Goal: Task Accomplishment & Management: Manage account settings

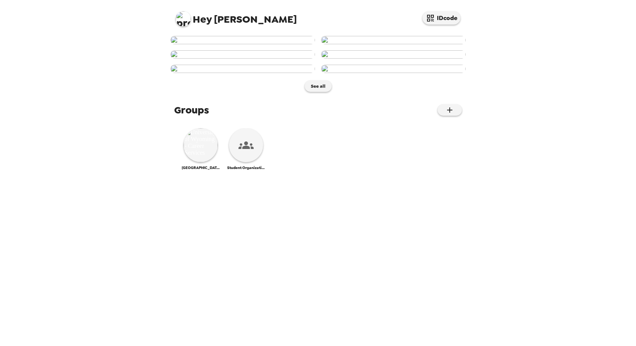
scroll to position [382, 0]
click at [197, 162] on img at bounding box center [201, 145] width 34 height 34
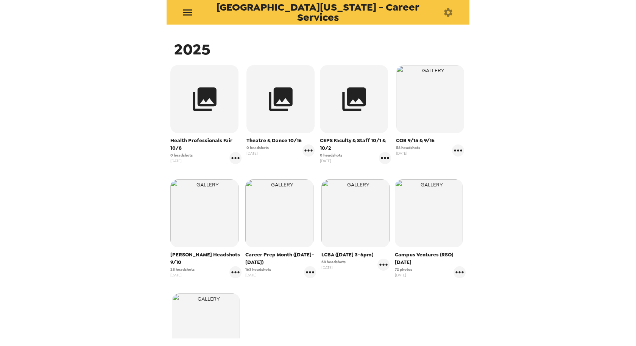
scroll to position [114, 0]
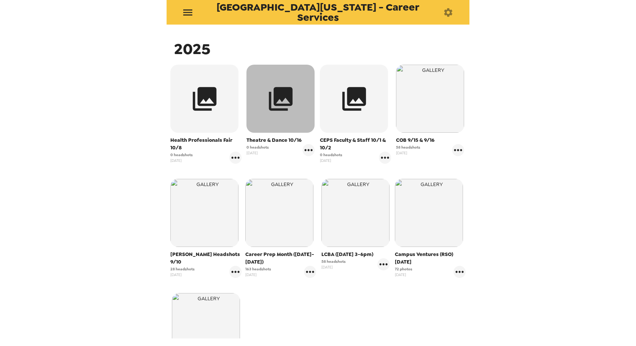
click at [286, 108] on icon "button" at bounding box center [281, 99] width 28 height 28
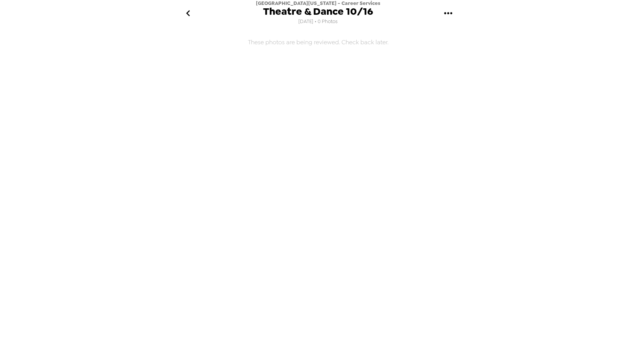
click at [449, 12] on icon "gallery menu" at bounding box center [448, 13] width 12 height 12
click at [455, 36] on div at bounding box center [449, 35] width 14 height 9
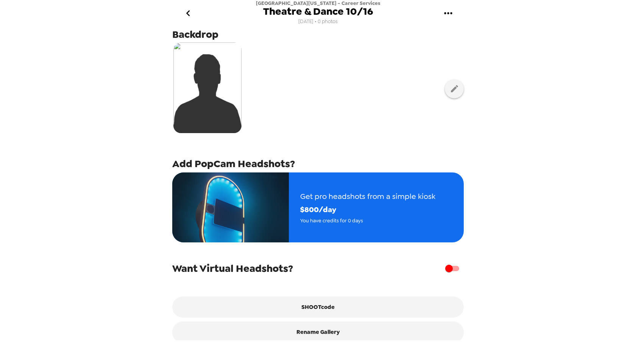
scroll to position [36, 0]
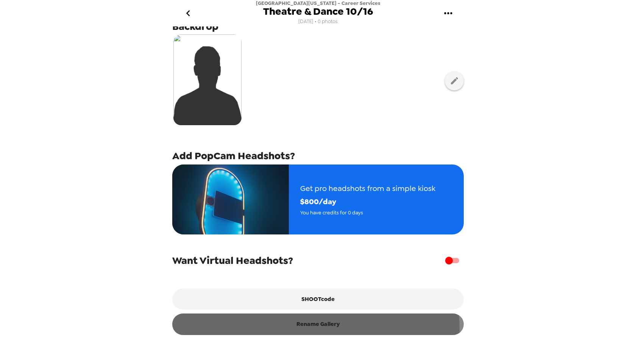
click at [316, 329] on button "Rename Gallery" at bounding box center [318, 324] width 292 height 21
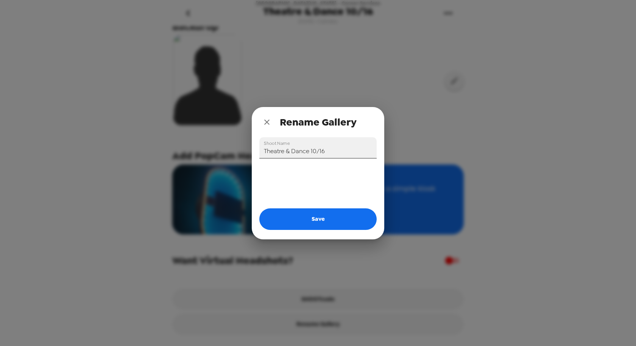
drag, startPoint x: 327, startPoint y: 152, endPoint x: 333, endPoint y: 151, distance: 6.5
click at [327, 152] on input "Theatre & Dance 10/16" at bounding box center [317, 147] width 117 height 21
click at [324, 223] on button "Save" at bounding box center [317, 219] width 117 height 21
type input "Theatre & Dance 10/16"
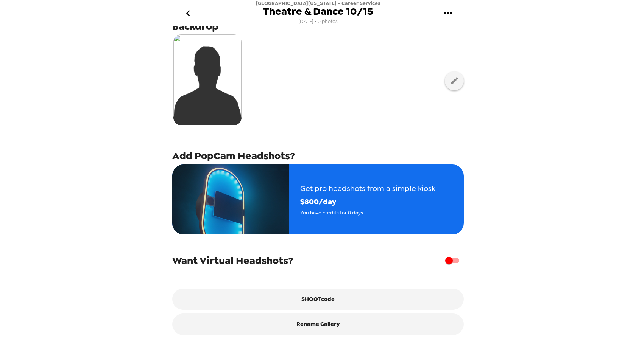
click at [189, 14] on icon "go back" at bounding box center [188, 13] width 12 height 12
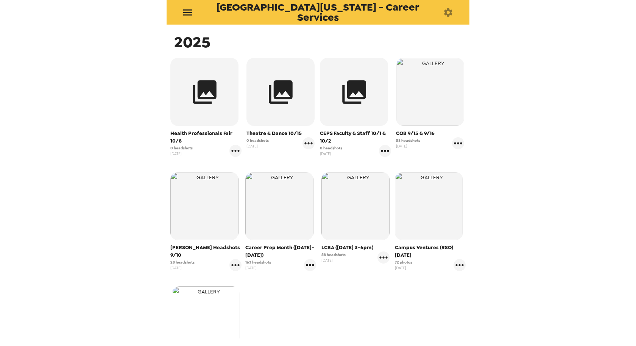
scroll to position [114, 0]
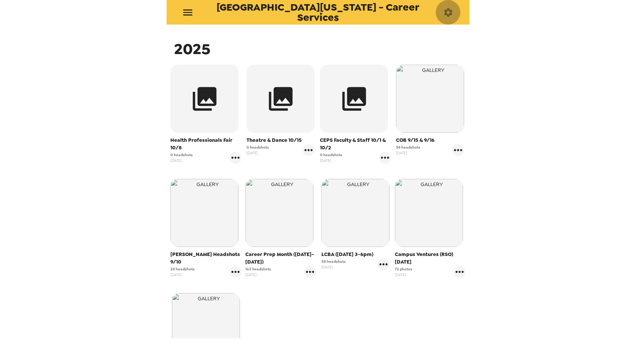
click at [451, 14] on icon "button" at bounding box center [448, 12] width 8 height 8
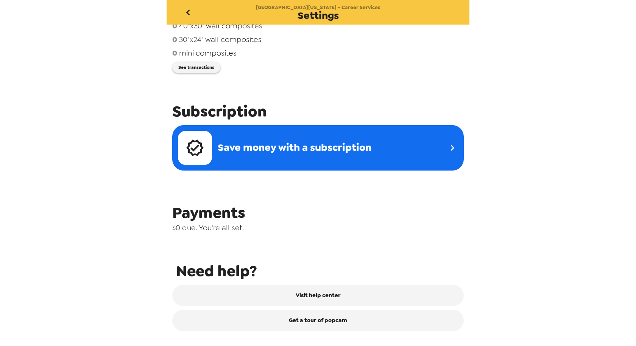
scroll to position [241, 0]
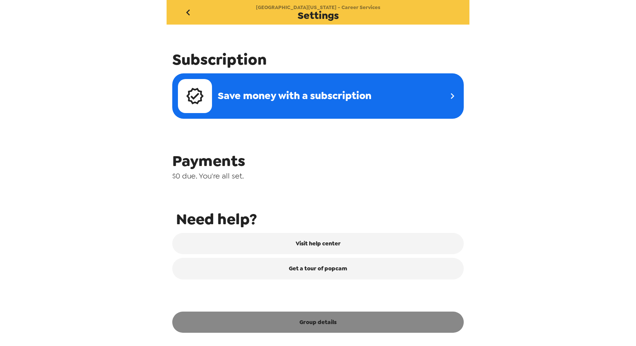
click at [326, 321] on button "Group details" at bounding box center [318, 322] width 292 height 21
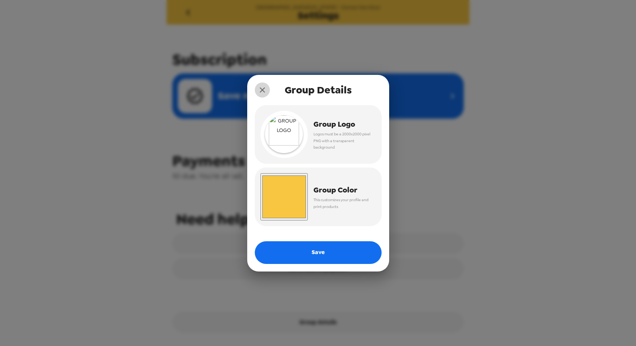
click at [259, 90] on icon "close" at bounding box center [262, 90] width 9 height 9
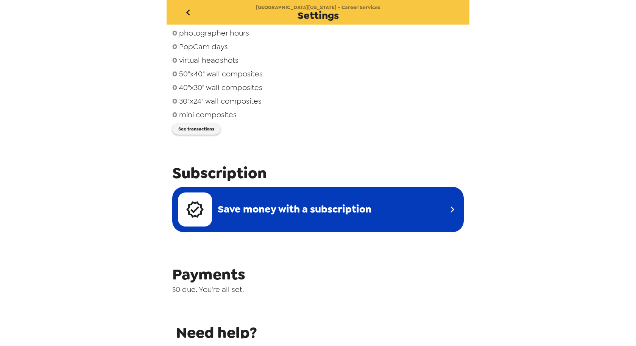
scroll to position [0, 0]
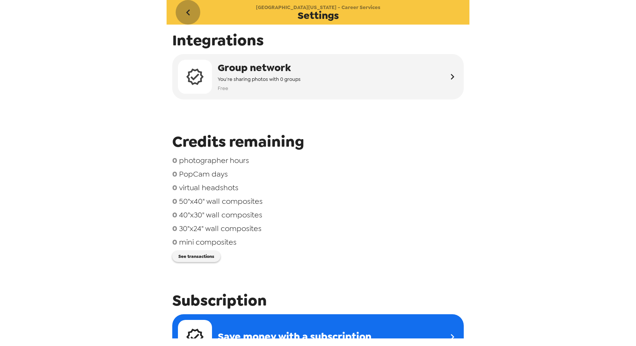
click at [189, 16] on icon "go back" at bounding box center [188, 12] width 12 height 12
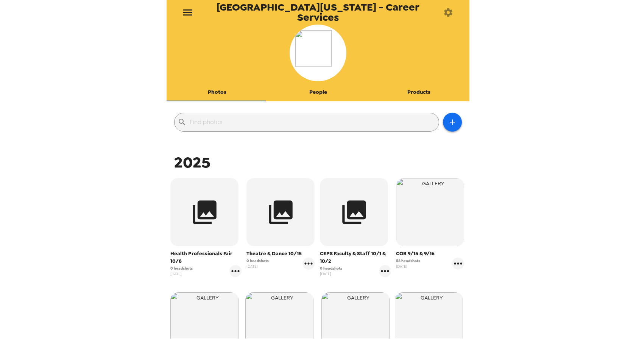
click at [316, 93] on button "People" at bounding box center [318, 92] width 101 height 18
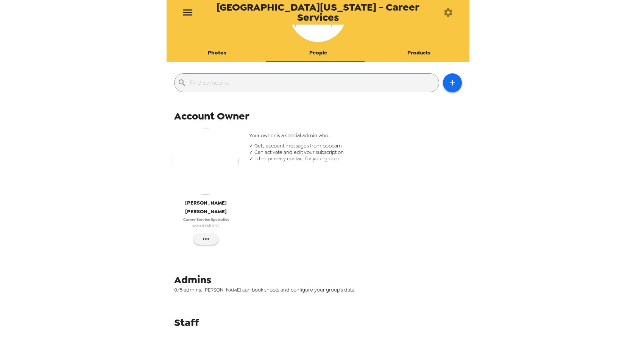
scroll to position [42, 0]
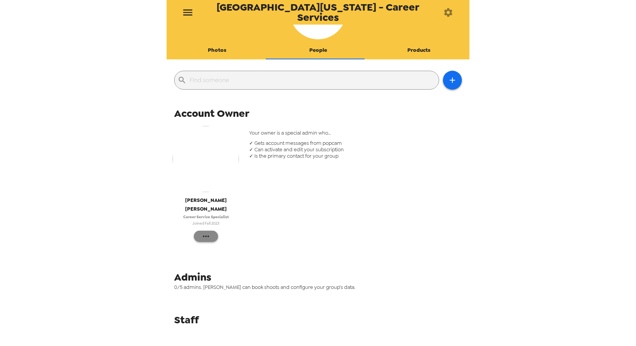
click at [210, 231] on button "button" at bounding box center [206, 236] width 24 height 11
click at [215, 245] on span "Edit Details" at bounding box center [228, 243] width 31 height 9
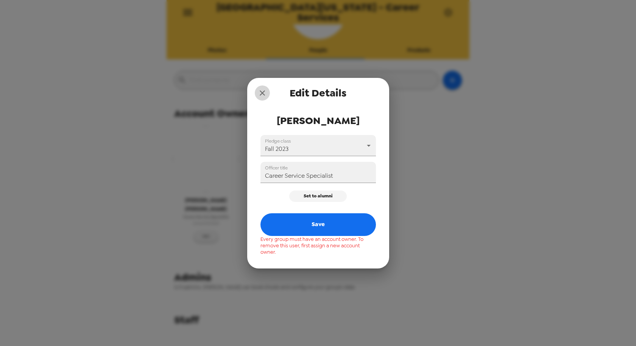
click at [263, 93] on icon "close" at bounding box center [262, 93] width 5 height 5
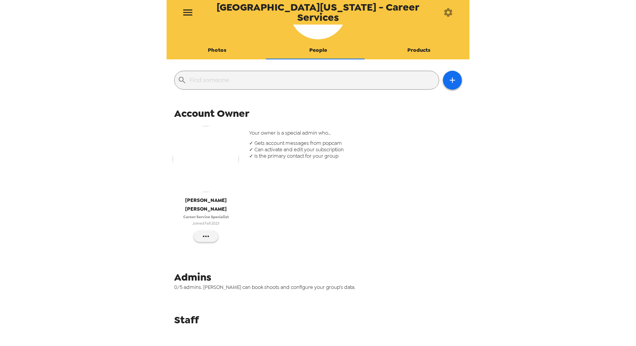
click at [420, 49] on button "Products" at bounding box center [418, 50] width 101 height 18
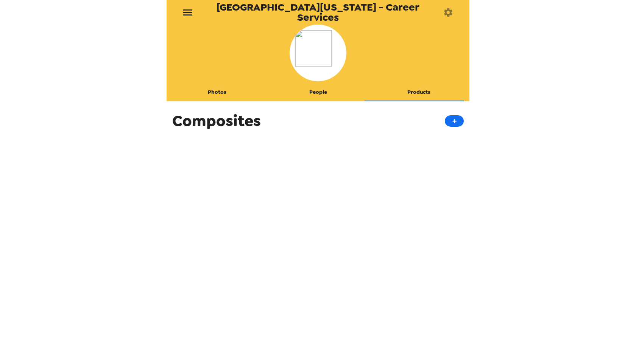
click at [208, 92] on button "Photos" at bounding box center [217, 92] width 101 height 18
